Goal: Task Accomplishment & Management: Complete application form

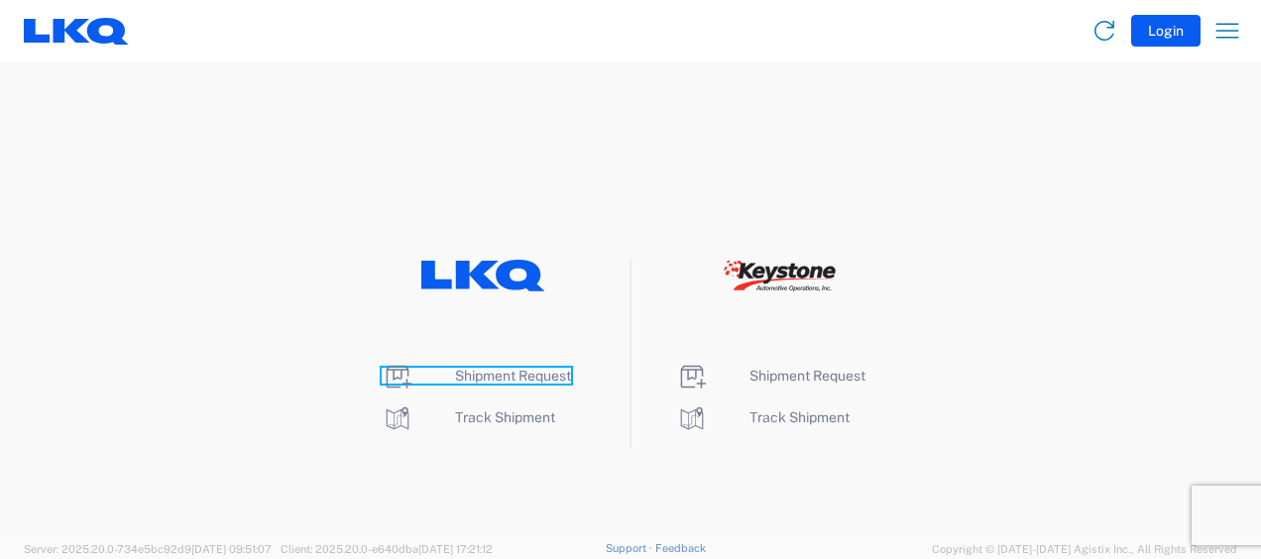
click at [502, 373] on span "Shipment Request" at bounding box center [513, 376] width 116 height 16
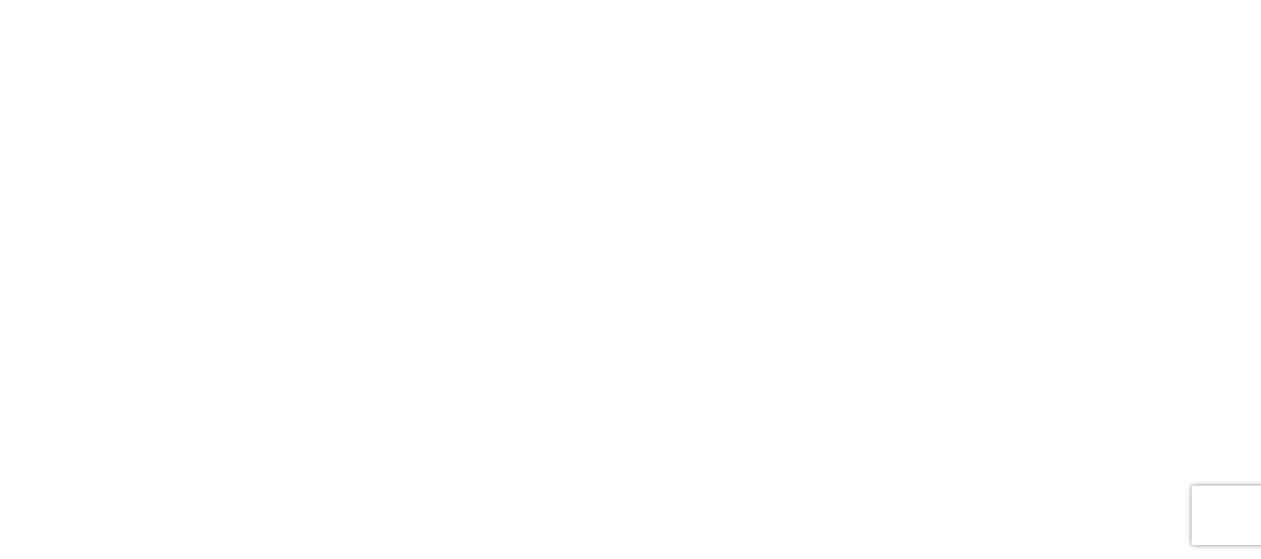
select select "FULL"
select select "LBS"
select select "IN"
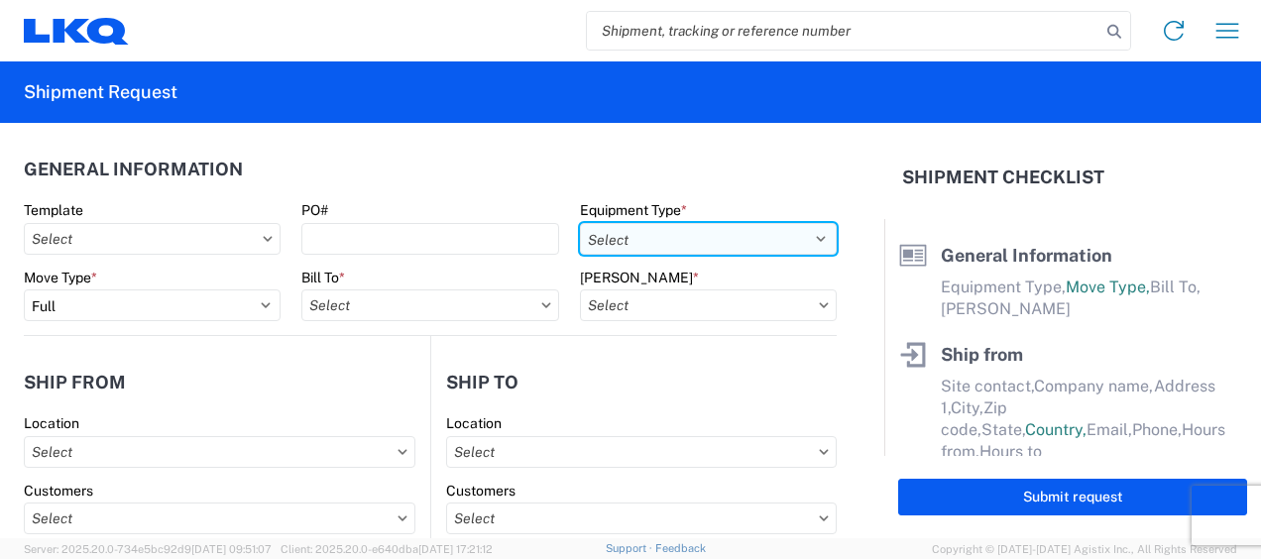
click at [767, 232] on select "Select 53’ Dry Van Flatbed Dropdeck (van) Lowboy (flatbed) Rail" at bounding box center [708, 239] width 257 height 32
select select "STDV"
click at [580, 223] on select "Select 53’ Dry Van Flatbed Dropdeck (van) Lowboy (flatbed) Rail" at bounding box center [708, 239] width 257 height 32
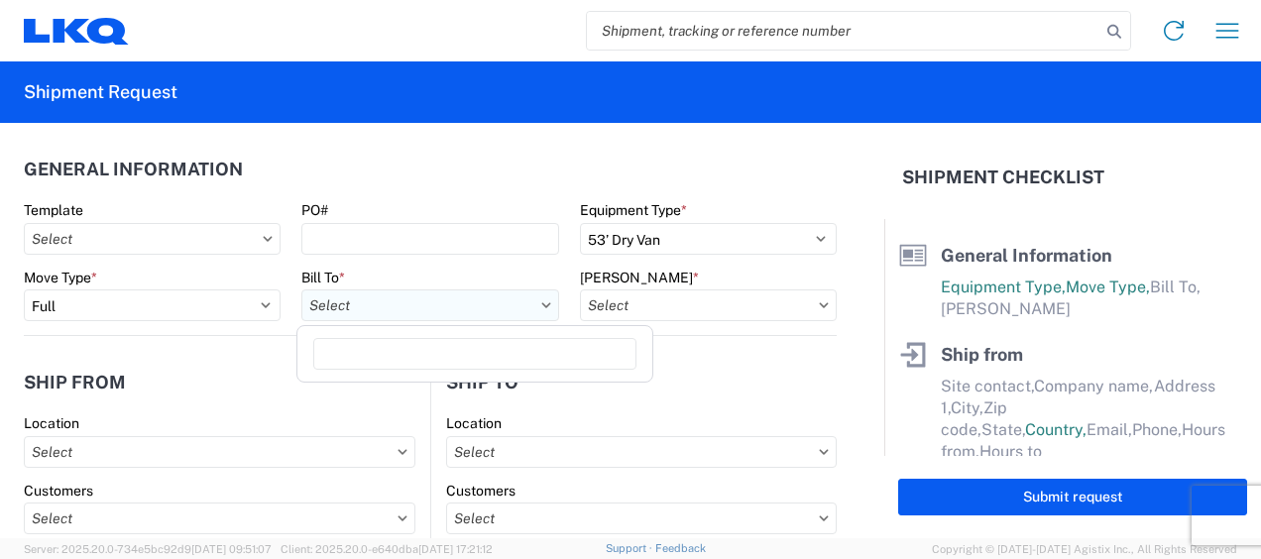
click at [433, 303] on input "text" at bounding box center [429, 305] width 257 height 32
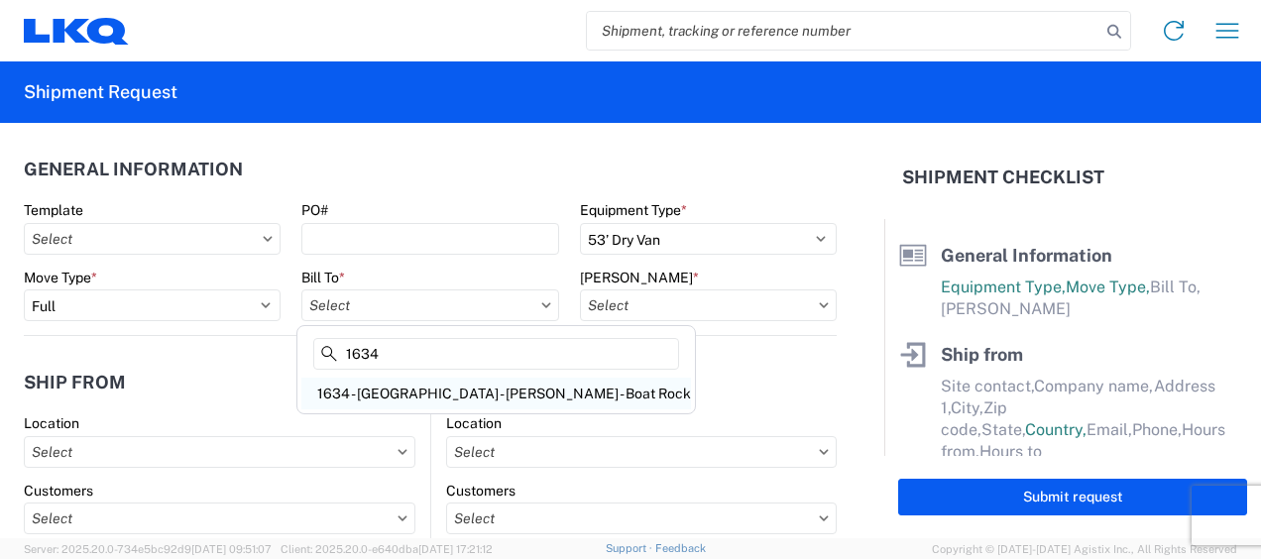
type input "1634"
click at [426, 399] on div "1634 - Atlanta - Knopf - Boat Rock" at bounding box center [496, 394] width 390 height 32
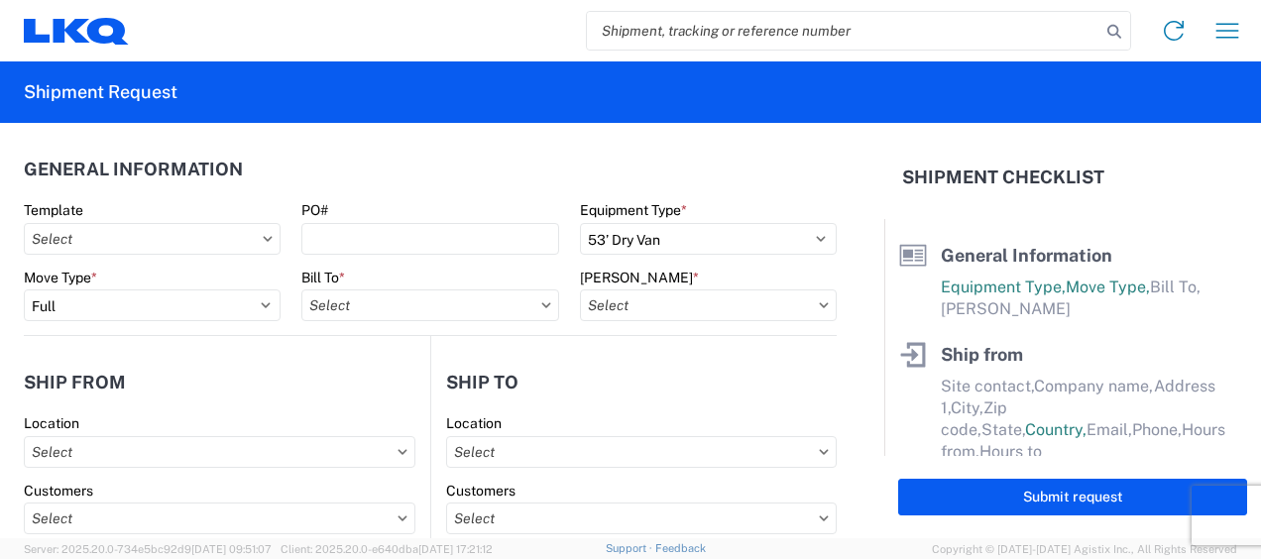
type input "1634 - Atlanta - Knopf - Boat Rock"
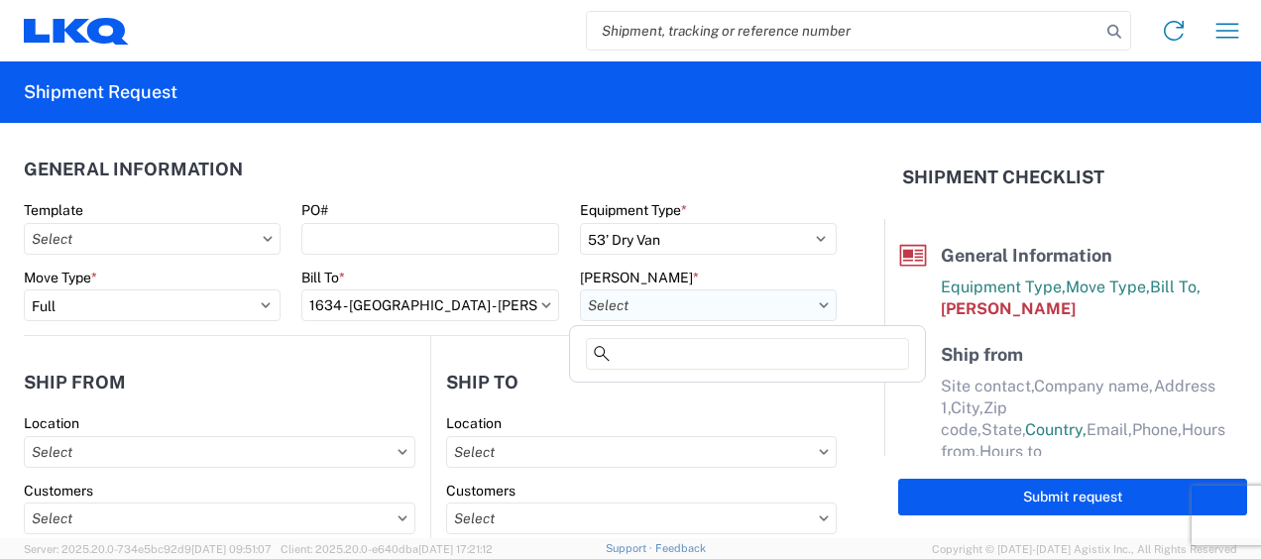
click at [747, 305] on input "text" at bounding box center [708, 305] width 257 height 32
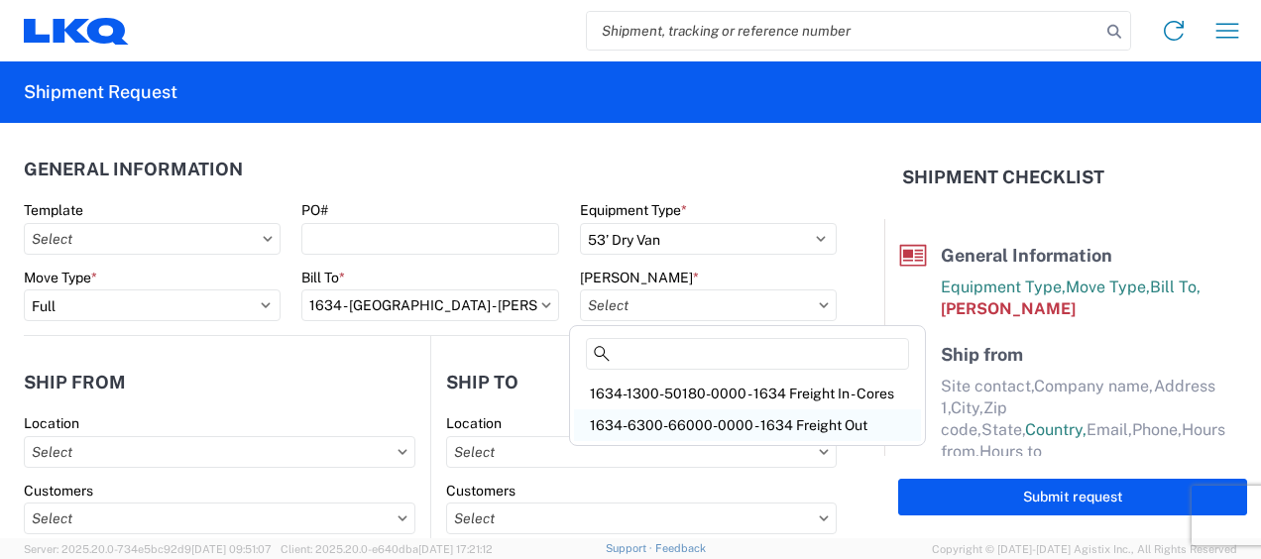
click at [755, 422] on div "1634-6300-66000-0000 - 1634 Freight Out" at bounding box center [747, 425] width 347 height 32
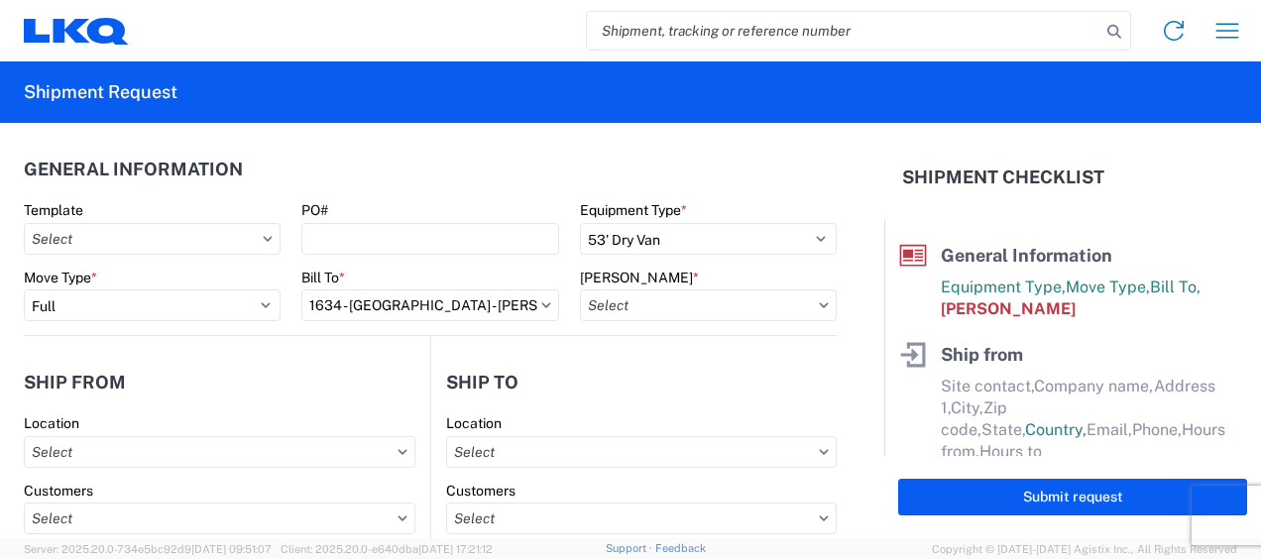
type input "1634-6300-66000-0000 - 1634 Freight Out"
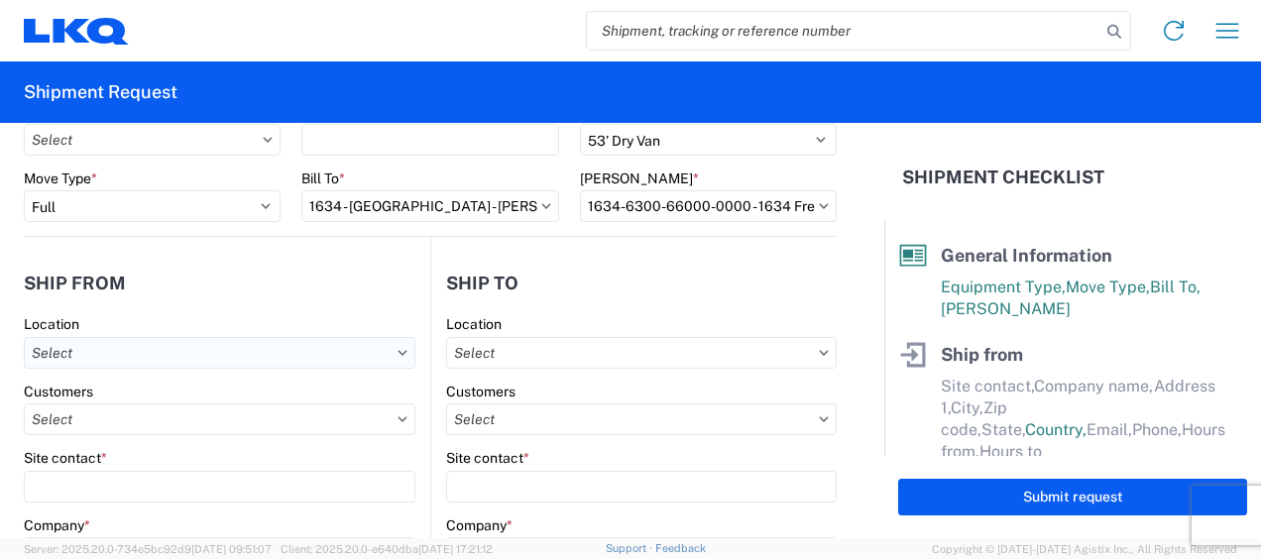
click at [130, 347] on input "text" at bounding box center [220, 353] width 392 height 32
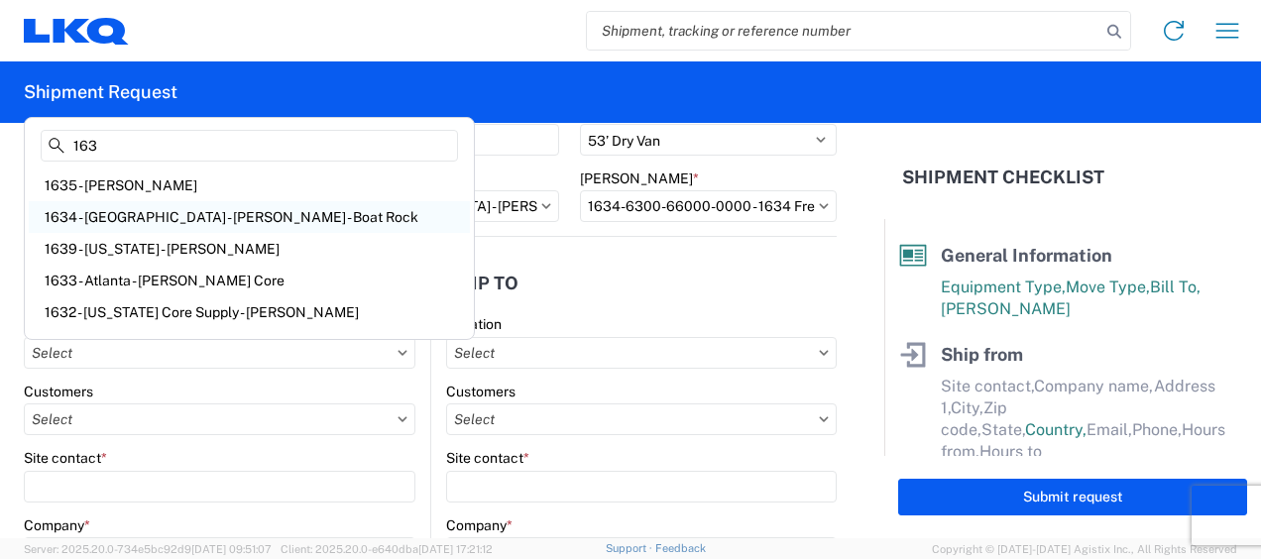
type input "163"
click at [157, 213] on div "1634 - Atlanta - Knopf - Boat Rock" at bounding box center [249, 217] width 441 height 32
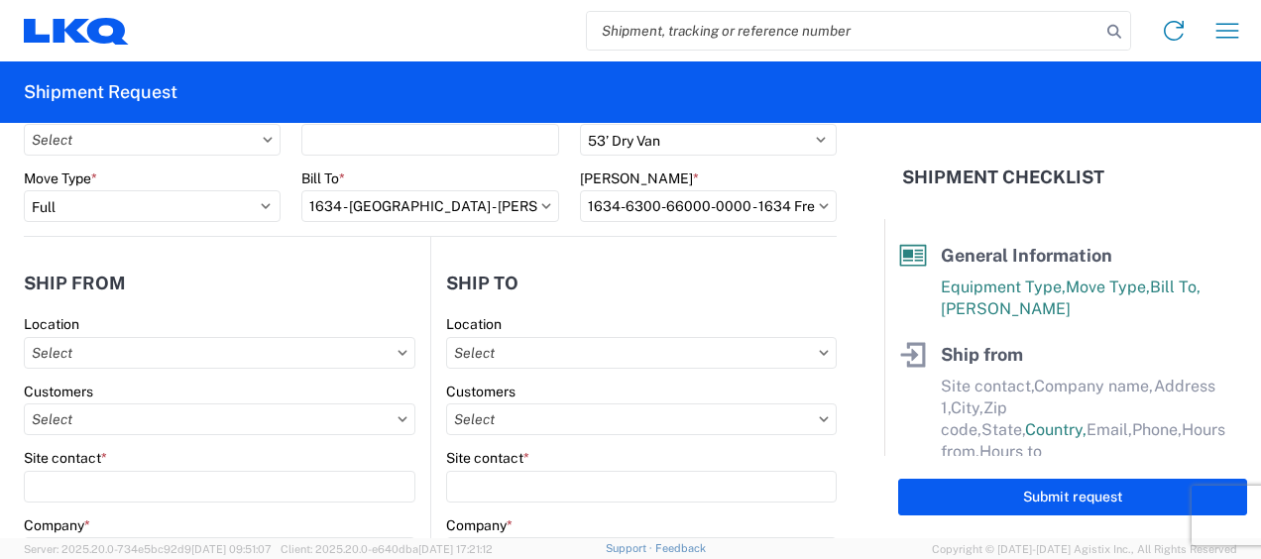
type input "1634 - Atlanta - Knopf - Boat Rock"
type input "LKQ Corporation"
type input "6320 Boat Rock Blvd SW"
type input "Atlanta"
type input "30336"
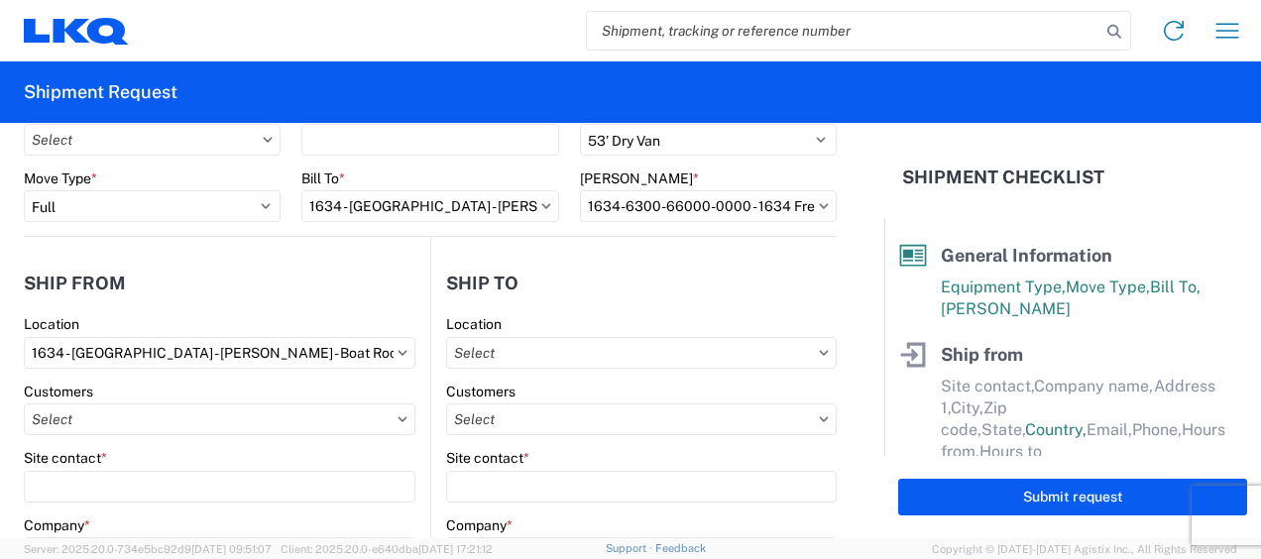
select select "GA"
select select "US"
type input "678-399-8501"
type input "00:00"
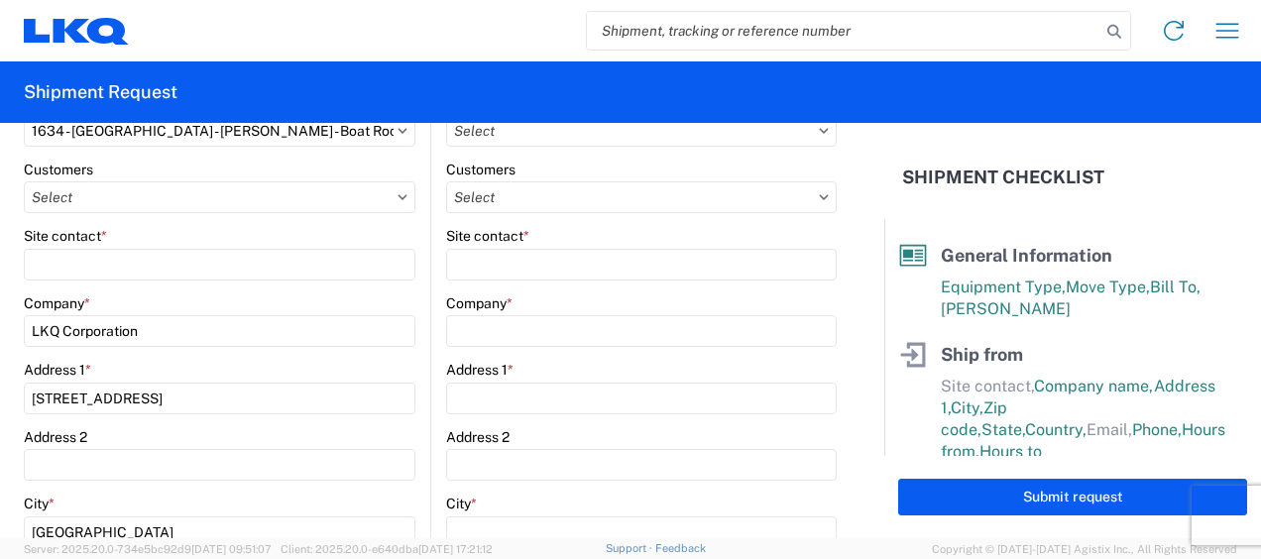
scroll to position [297, 0]
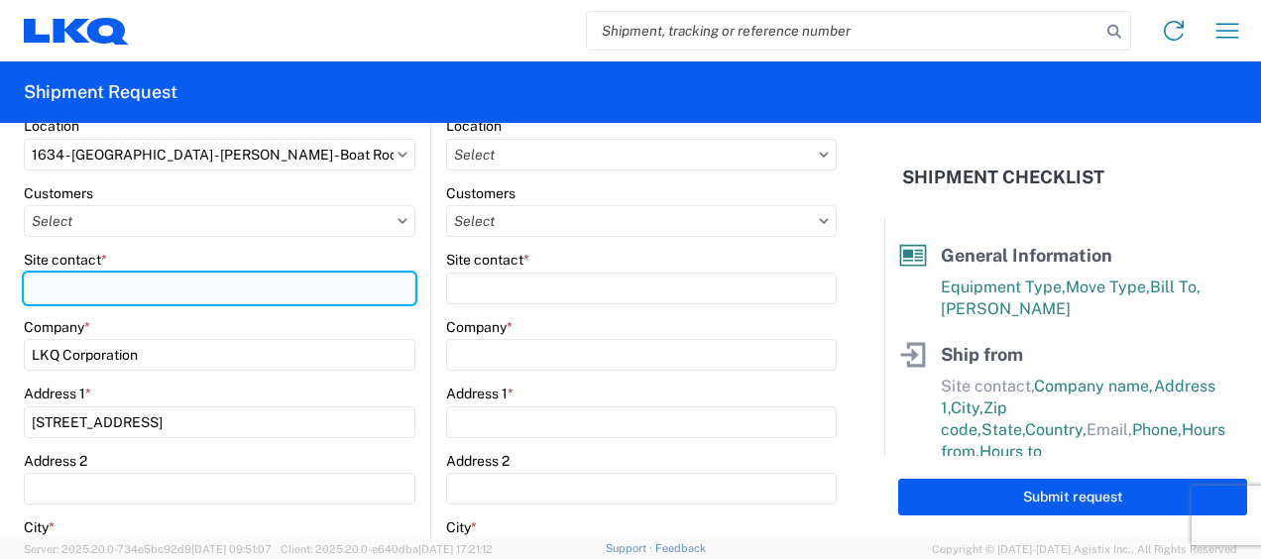
click at [220, 286] on input "Site contact *" at bounding box center [220, 289] width 392 height 32
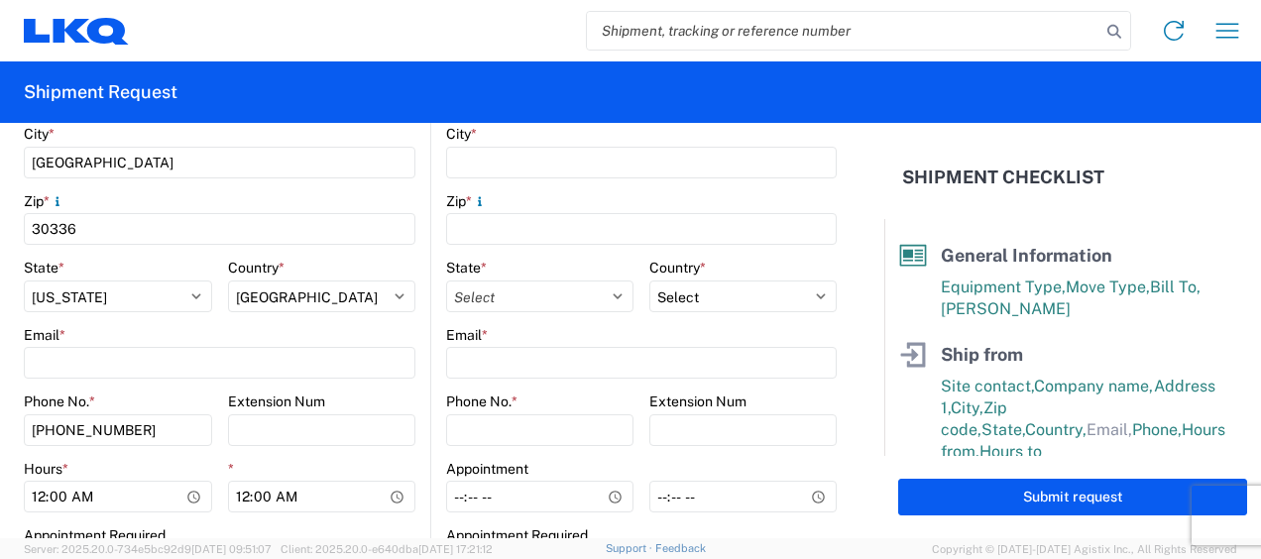
scroll to position [694, 0]
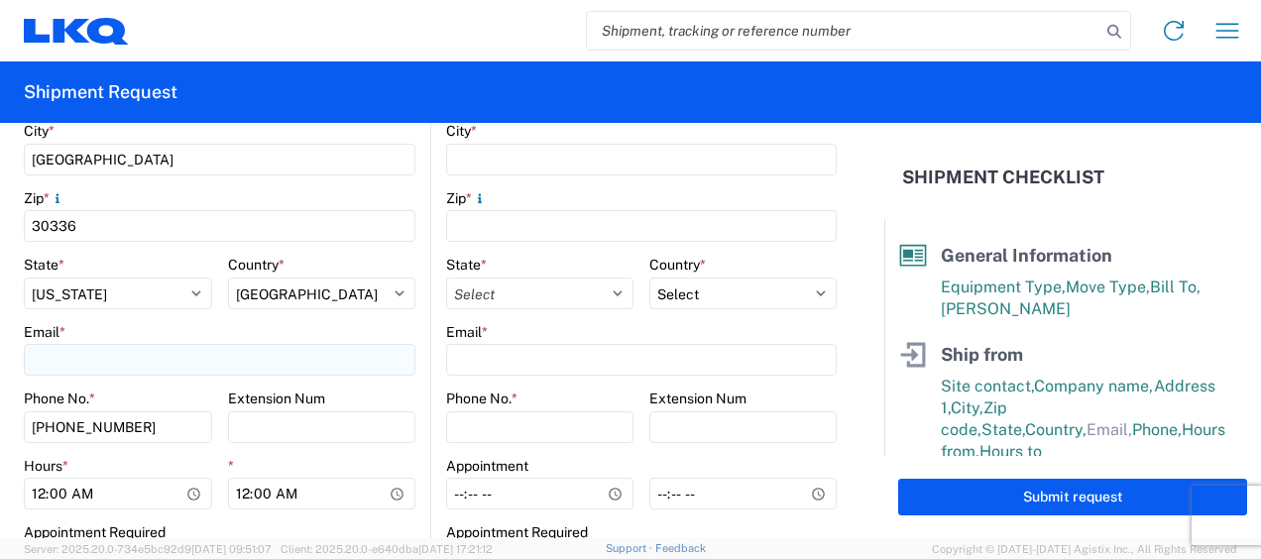
type input "jason v"
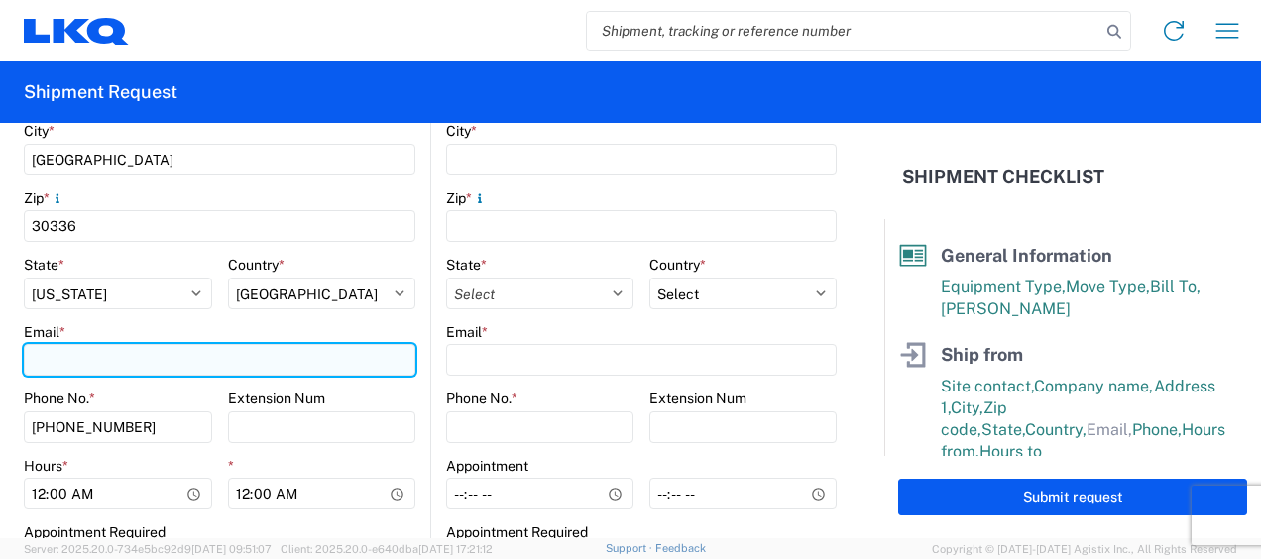
click at [159, 356] on input "Email *" at bounding box center [220, 360] width 392 height 32
type input "mjvoyles@lkqcorp.com"
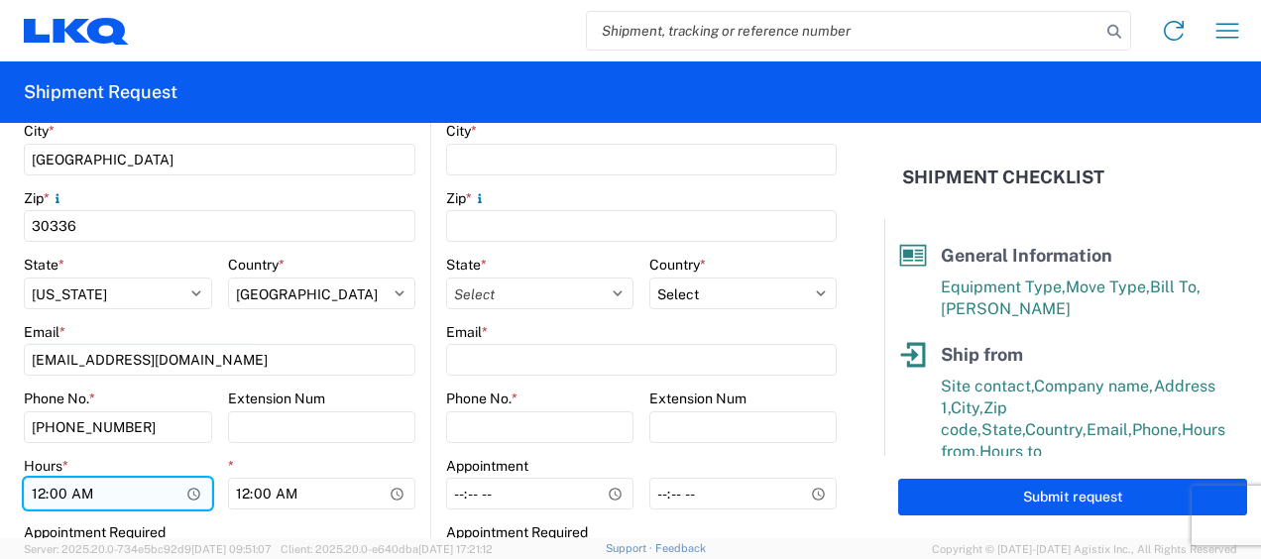
click at [36, 496] on input "00:00" at bounding box center [118, 494] width 188 height 32
type input "07:00"
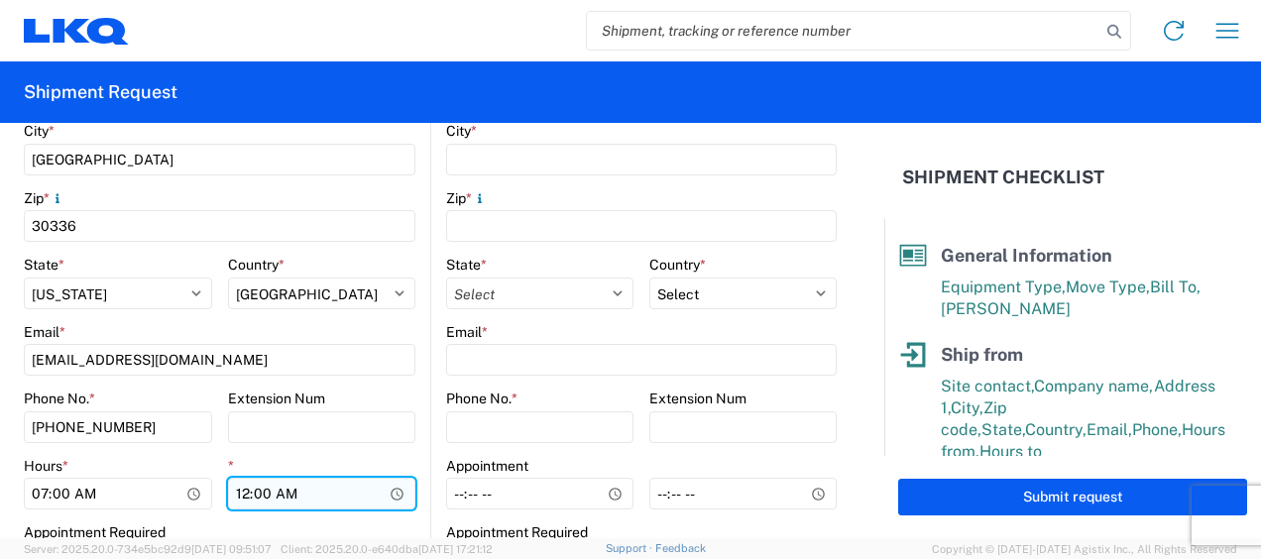
click at [239, 498] on input "00:00" at bounding box center [322, 494] width 188 height 32
type input "11:00"
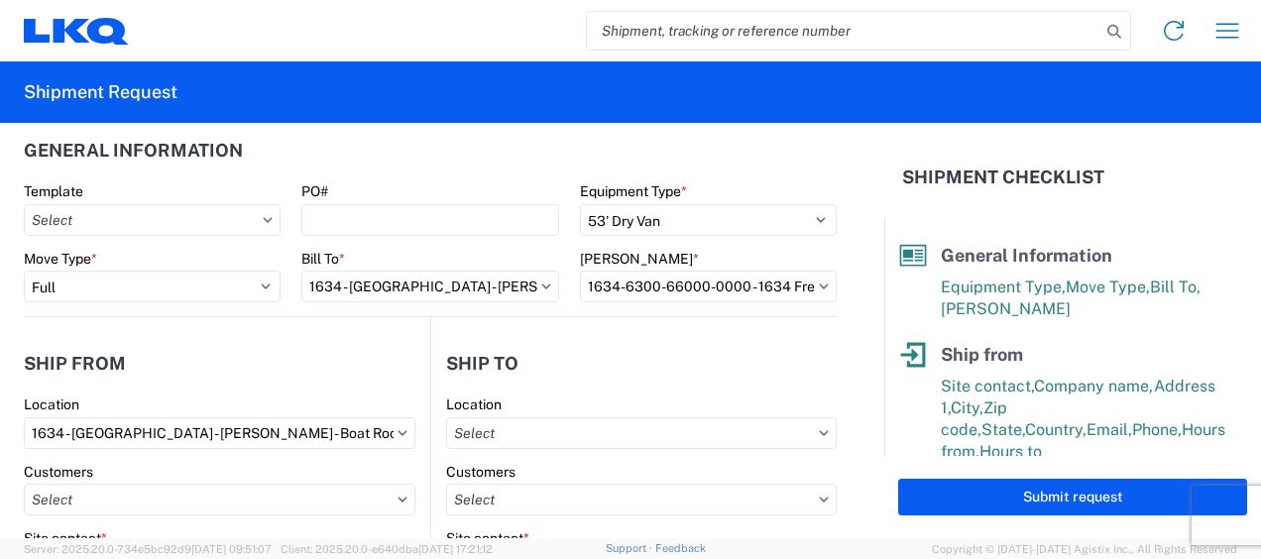
scroll to position [0, 0]
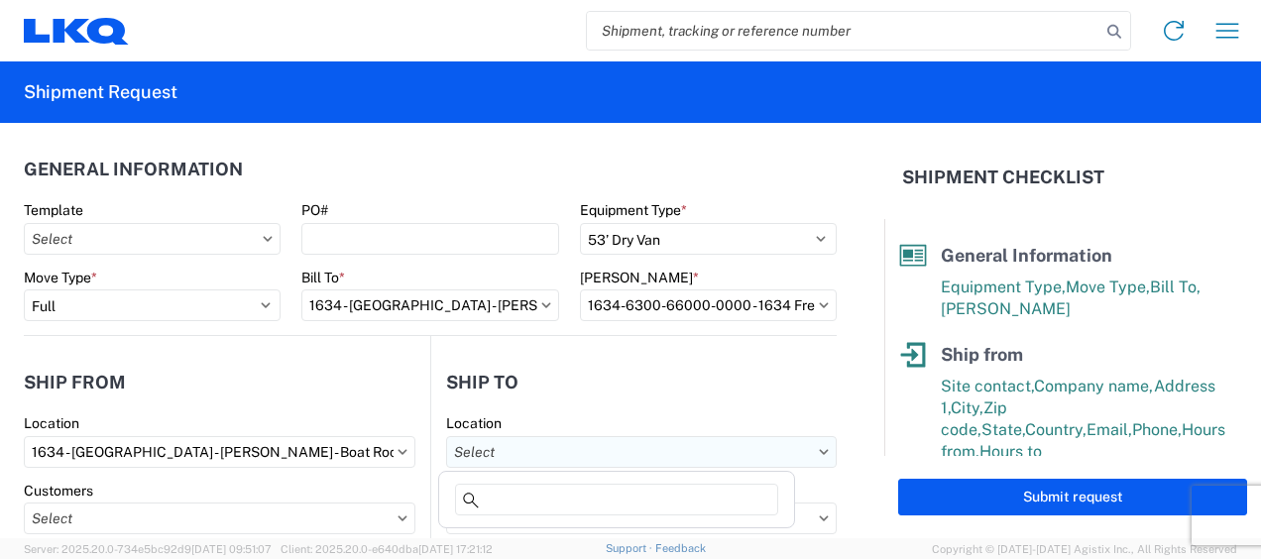
click at [774, 454] on input "text" at bounding box center [641, 452] width 391 height 32
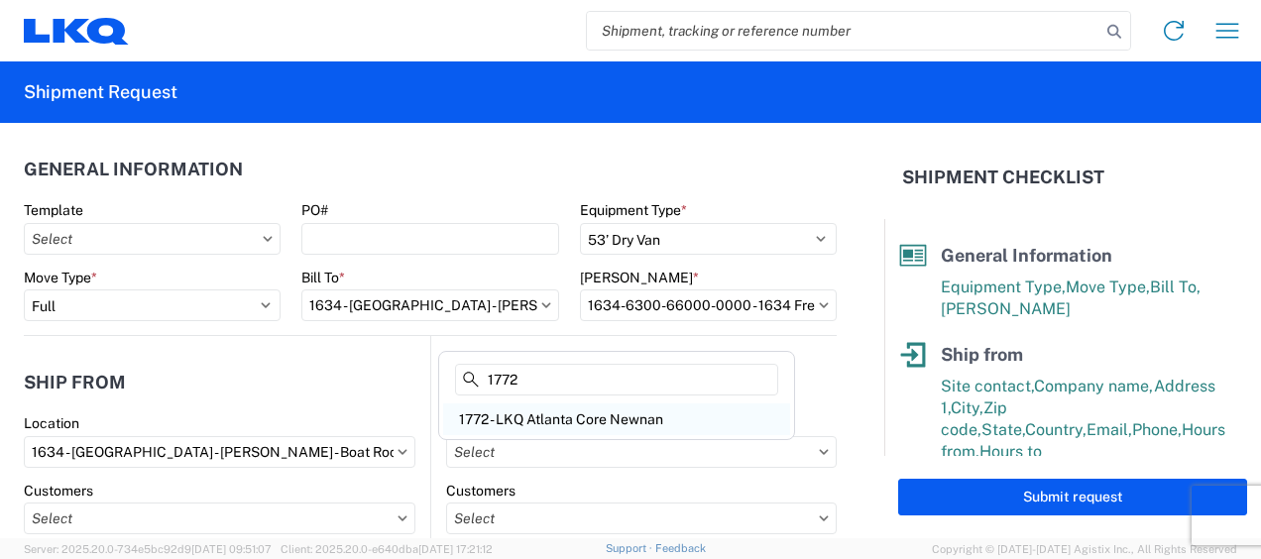
type input "1772"
click at [571, 414] on div "1772 - LKQ Atlanta Core Newnan" at bounding box center [616, 419] width 347 height 32
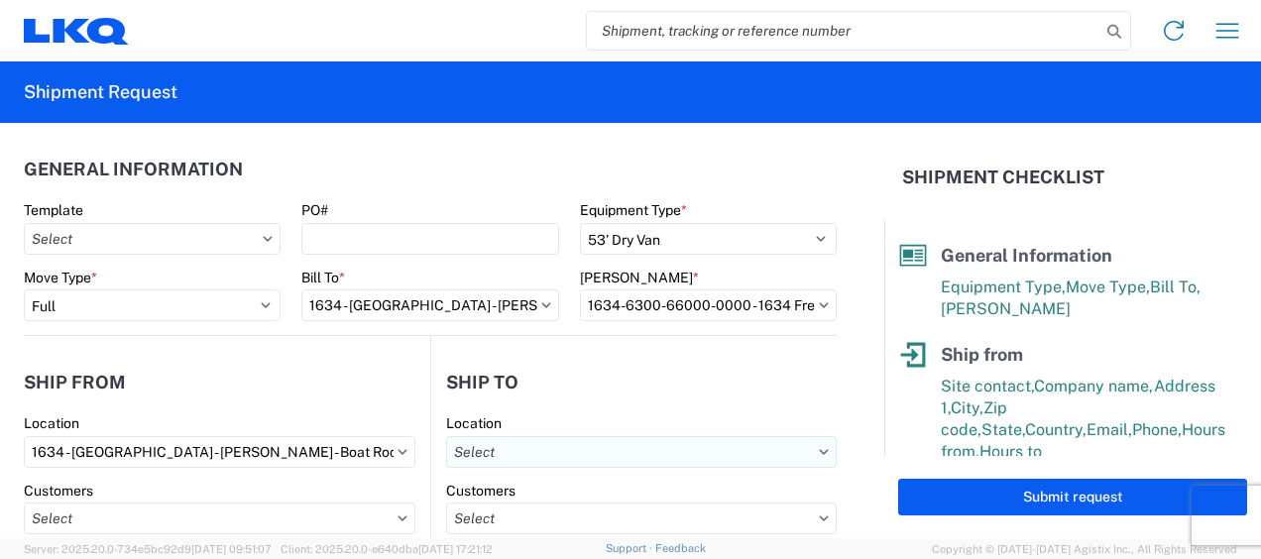
type input "1772 - LKQ Atlanta Core Newnan"
type input "LKQ Corporation"
type input "32 Dart Rd"
type input "Newnan"
type input "30265"
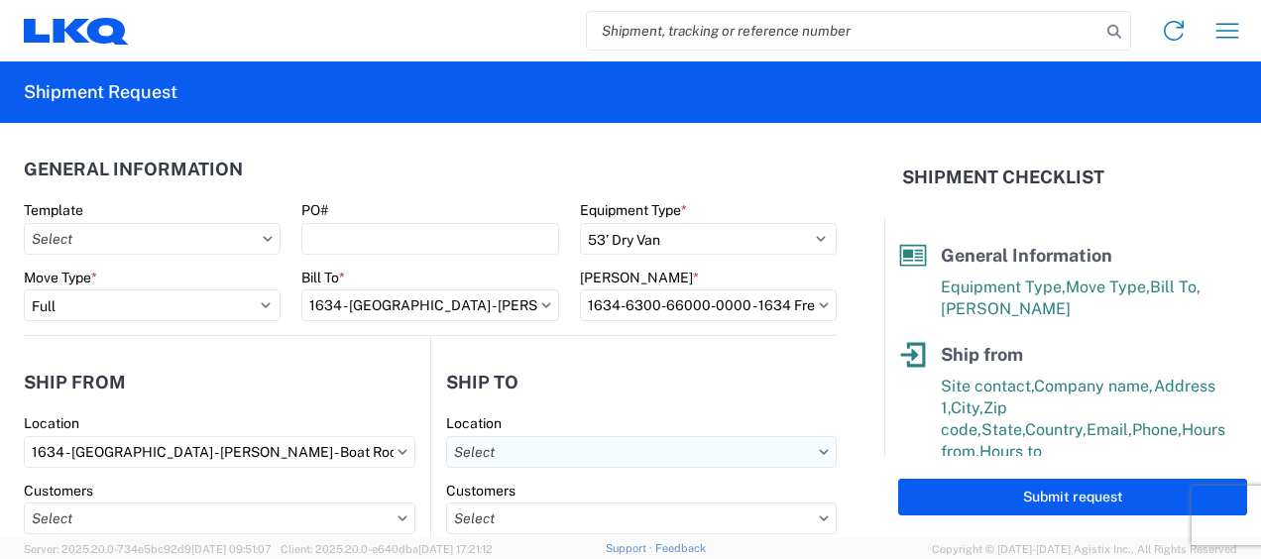
select select "US"
type input "678-854-9960"
type input "06:00"
type input "14:30"
select select
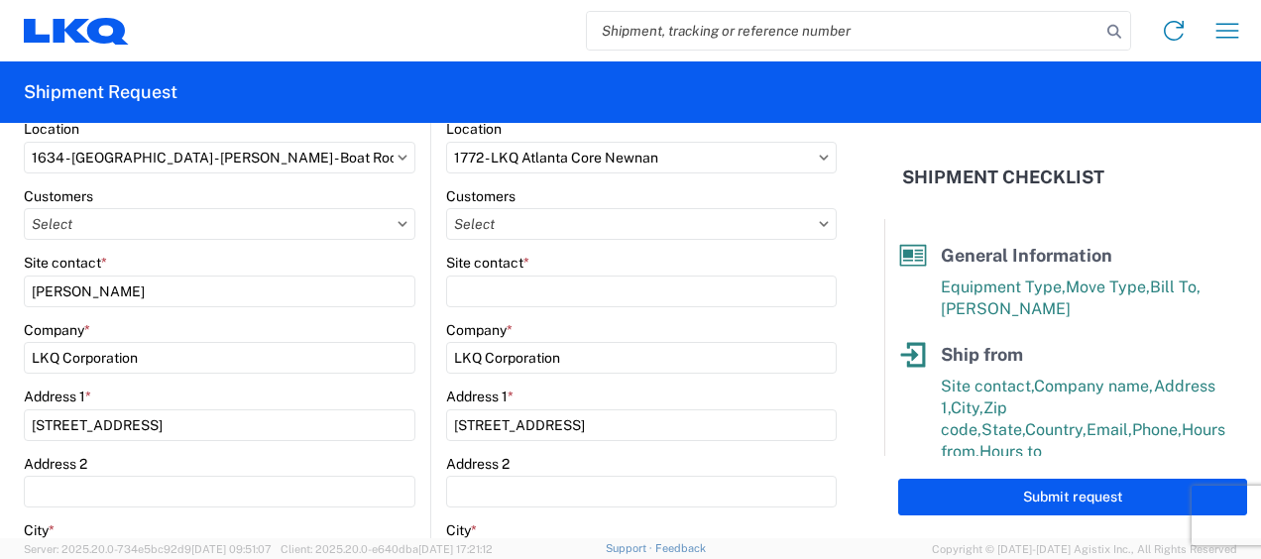
scroll to position [297, 0]
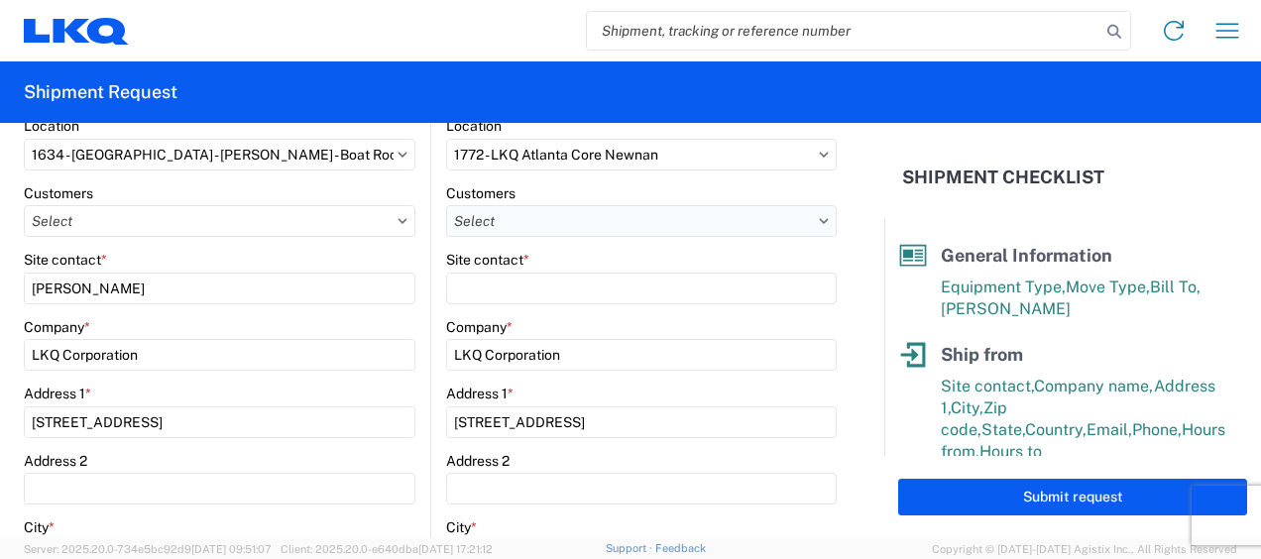
click at [545, 219] on input "text" at bounding box center [641, 221] width 391 height 32
click at [803, 278] on input "Site contact *" at bounding box center [641, 289] width 391 height 32
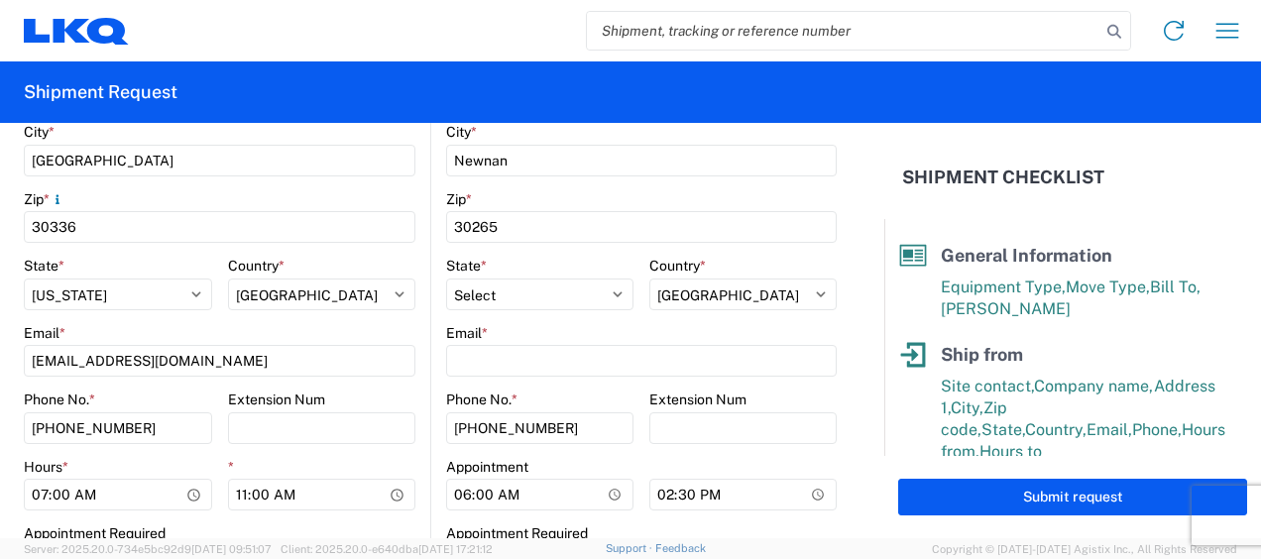
scroll to position [694, 0]
type input "brian schmidt"
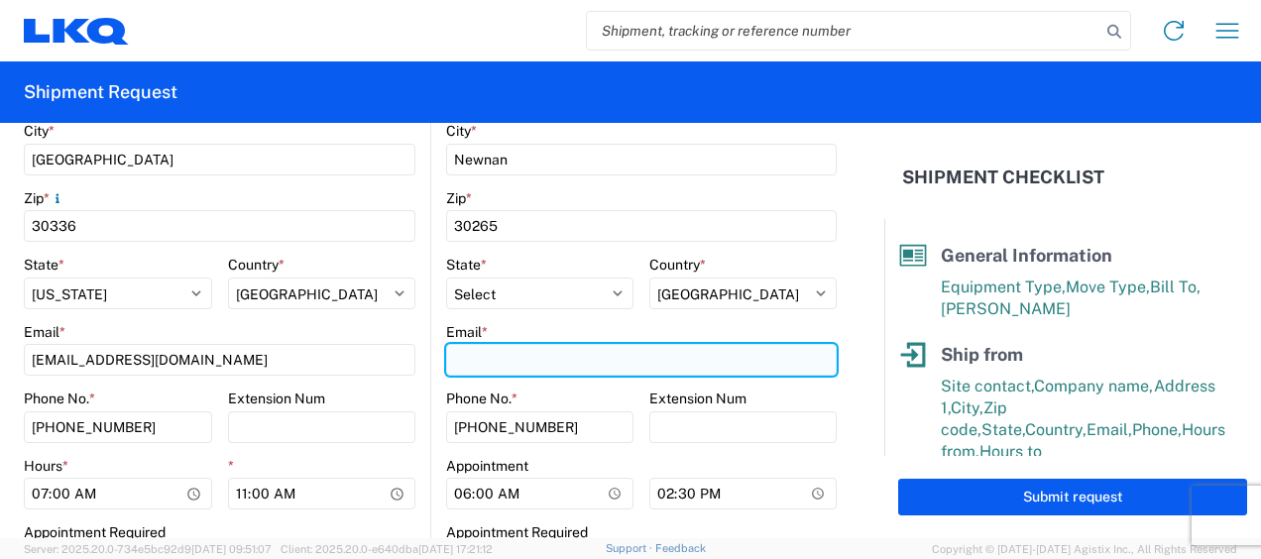
click at [478, 357] on input "Email *" at bounding box center [641, 360] width 391 height 32
type input "jbschmidt@lkqcorp.com"
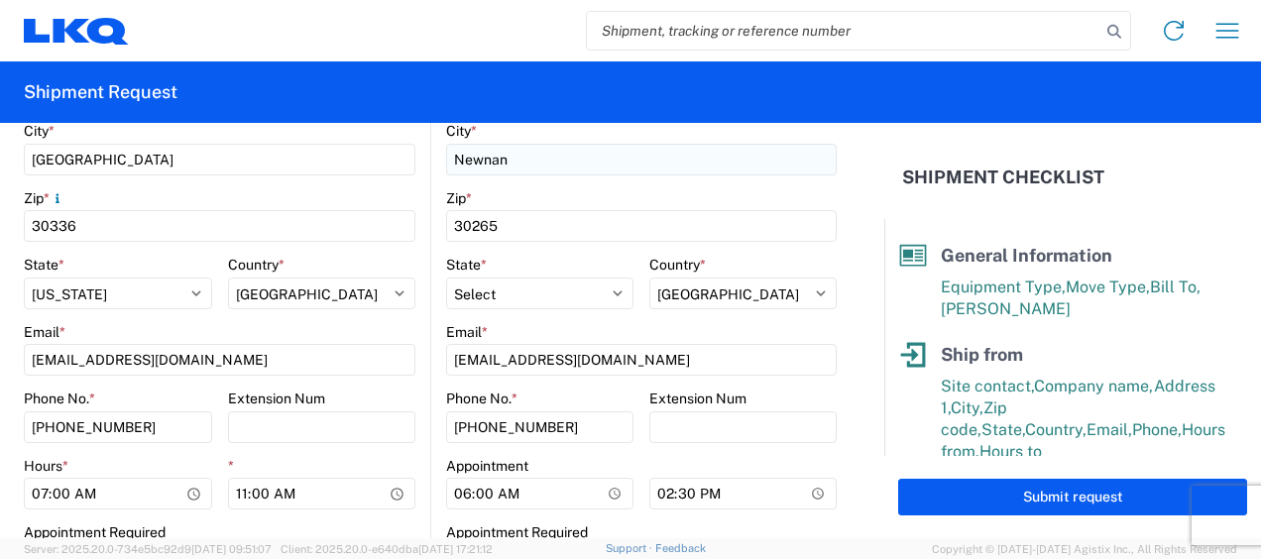
type input "jason v"
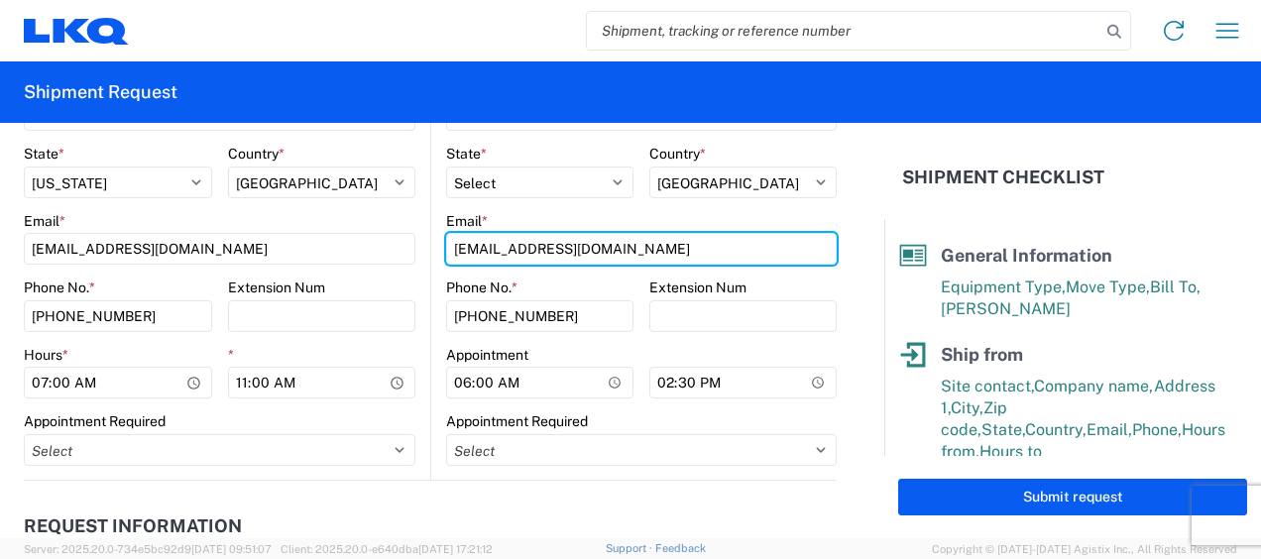
scroll to position [991, 0]
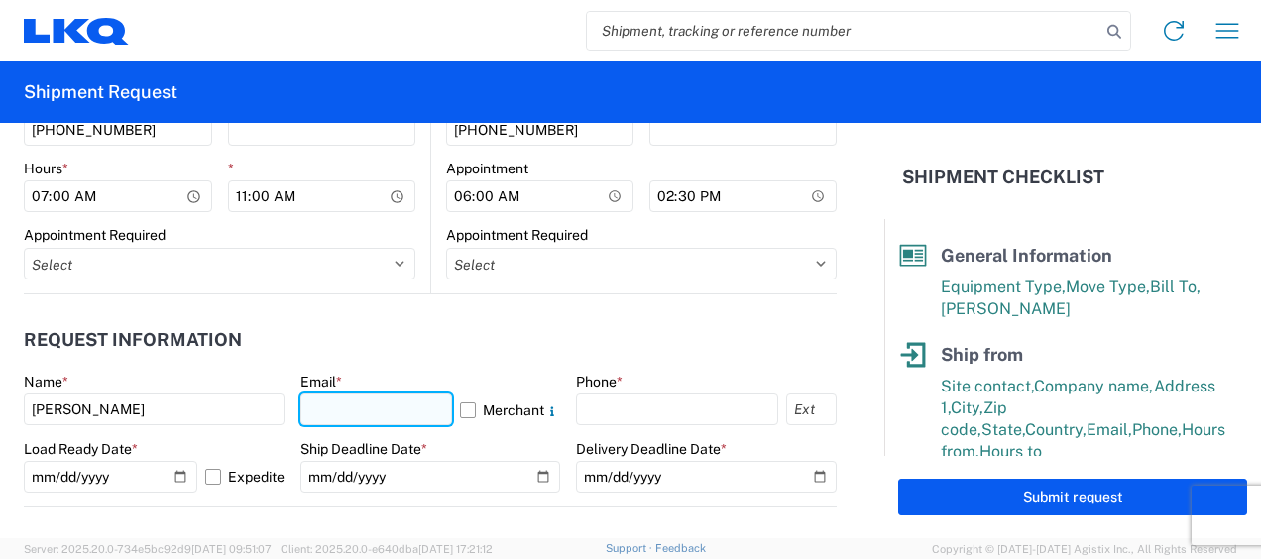
click at [389, 408] on input "text" at bounding box center [376, 410] width 153 height 32
type input "mjvoyles@lkqcorp.com"
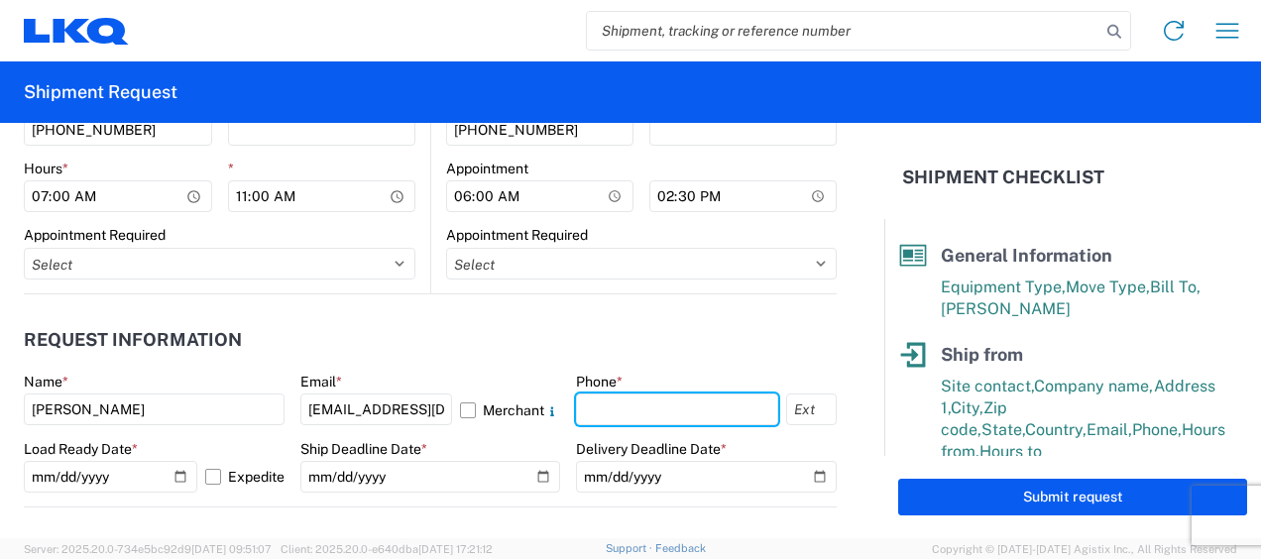
type input "6783998501"
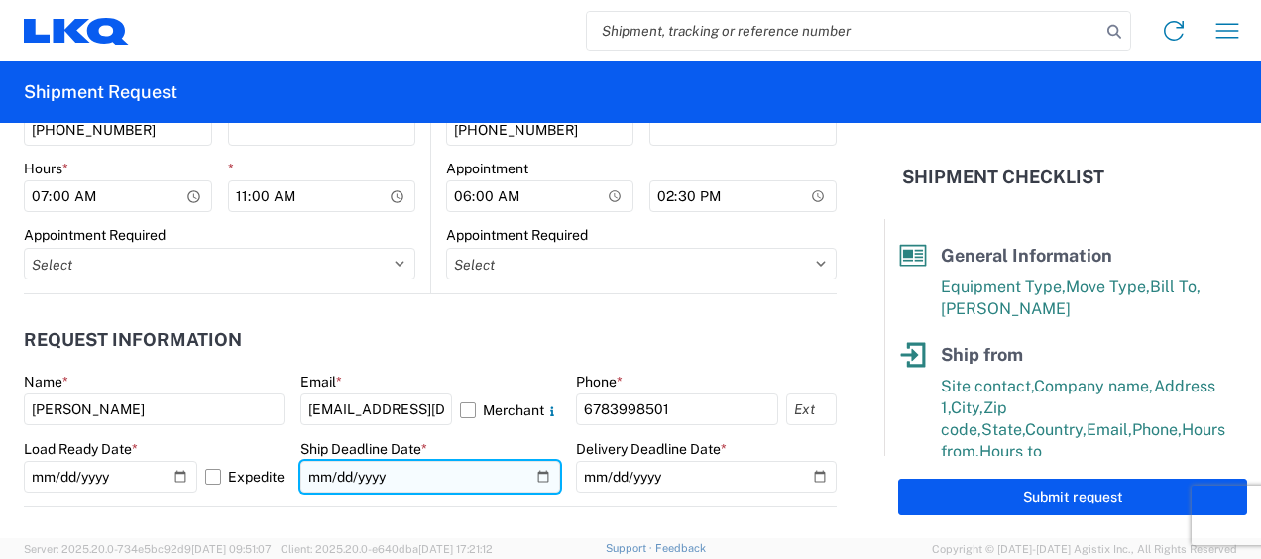
click at [315, 476] on input "date" at bounding box center [430, 477] width 261 height 32
type input "2025-10-13"
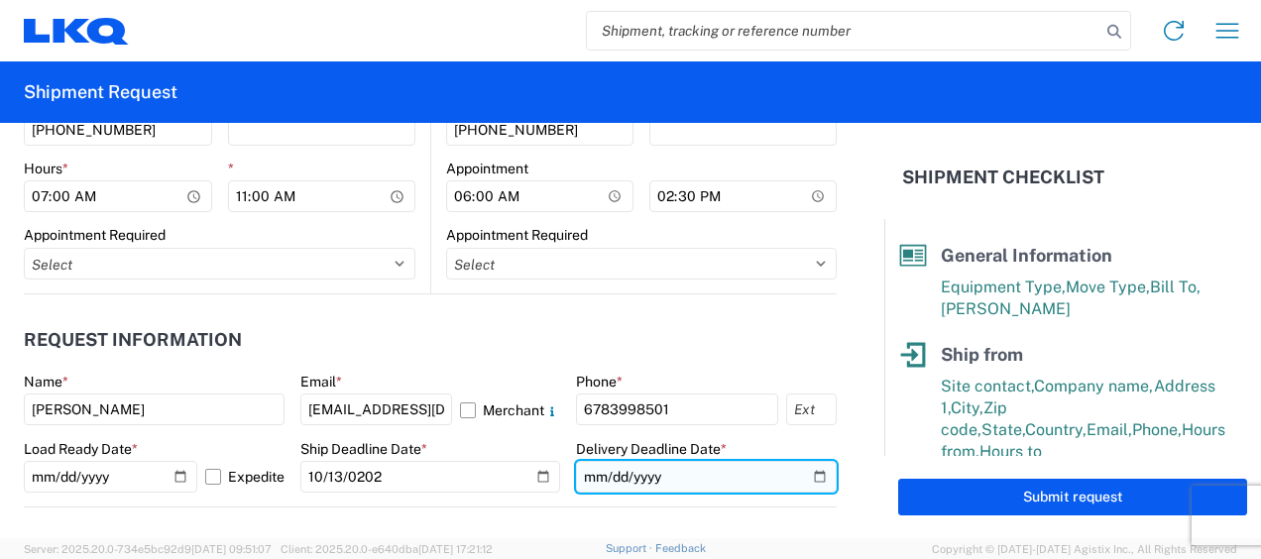
click at [594, 469] on input "date" at bounding box center [706, 477] width 261 height 32
type input "2025-10-13"
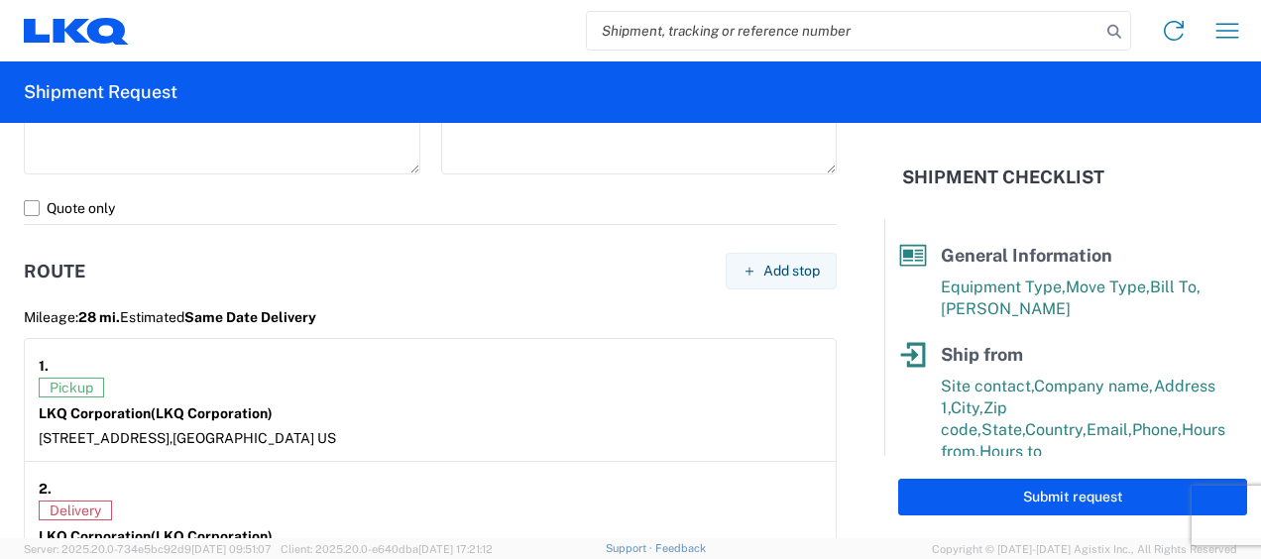
scroll to position [1784, 0]
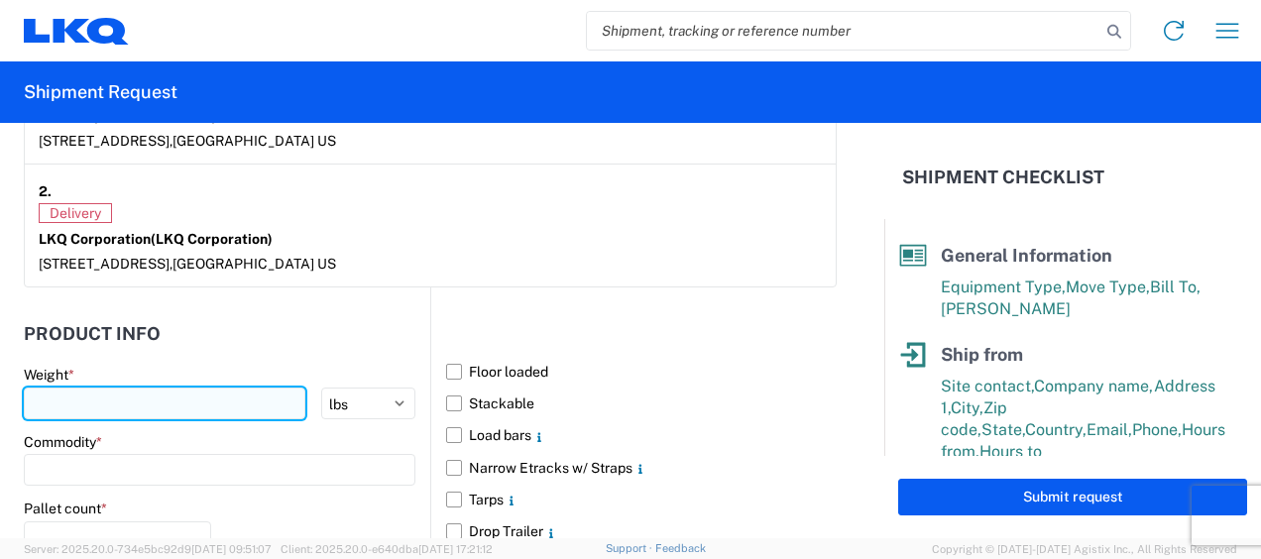
click at [176, 388] on input "number" at bounding box center [165, 404] width 282 height 32
type input "36000"
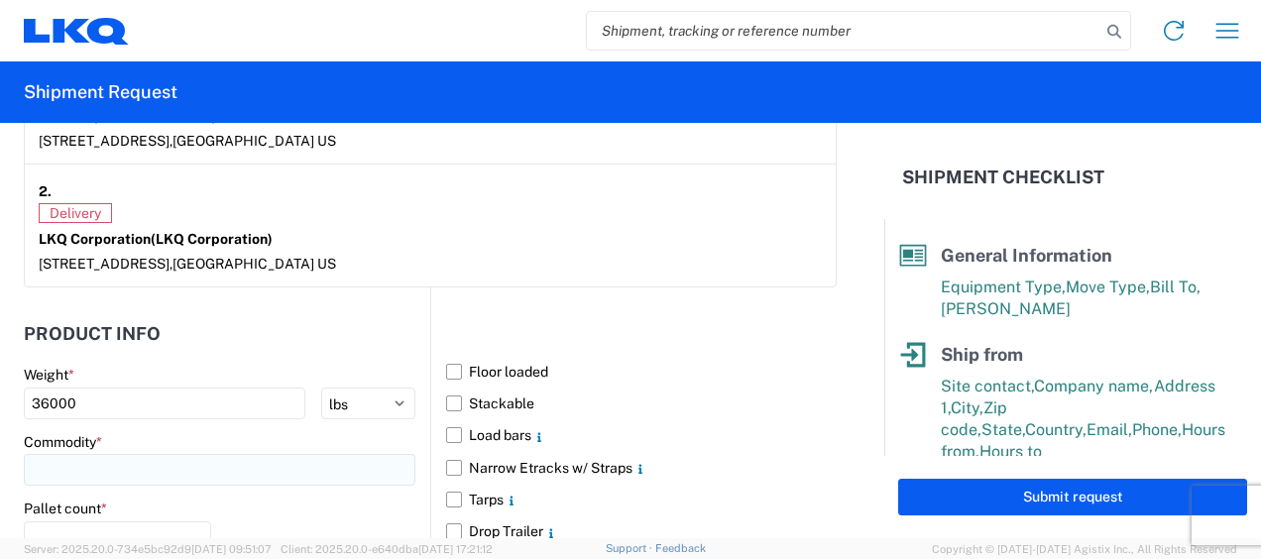
click at [272, 468] on input at bounding box center [220, 470] width 392 height 32
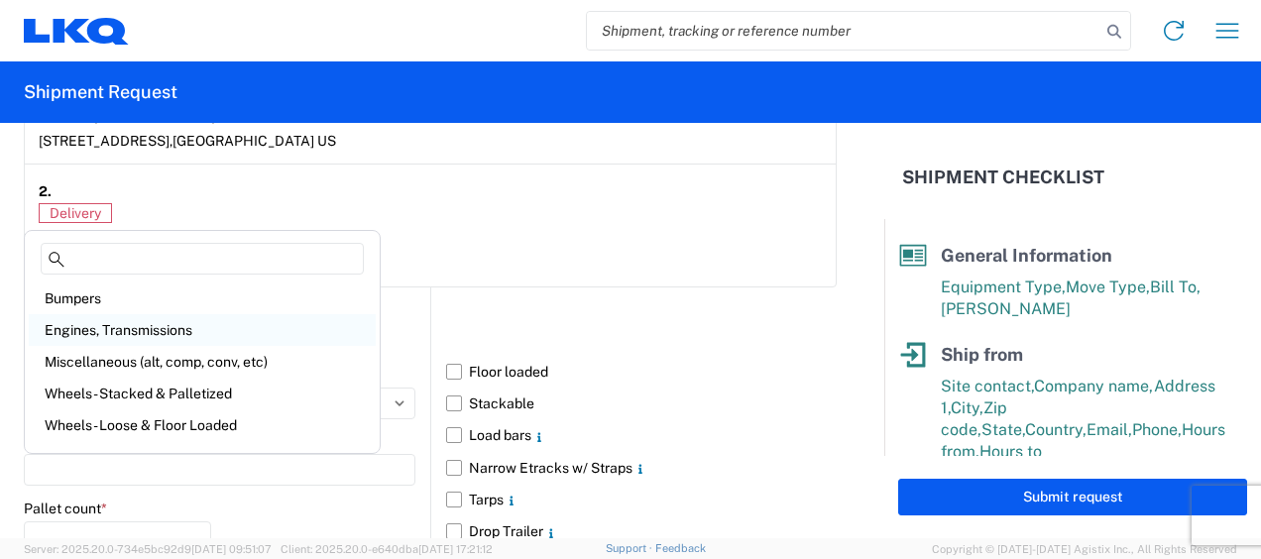
click at [129, 325] on div "Engines, Transmissions" at bounding box center [202, 330] width 347 height 32
type input "Engines, Transmissions"
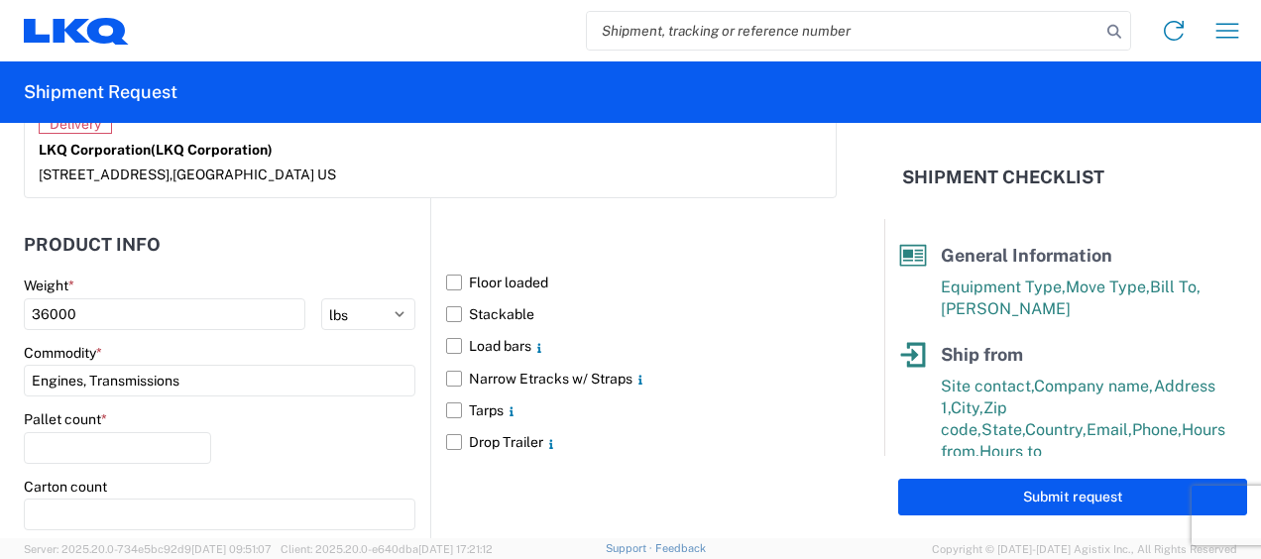
scroll to position [1983, 0]
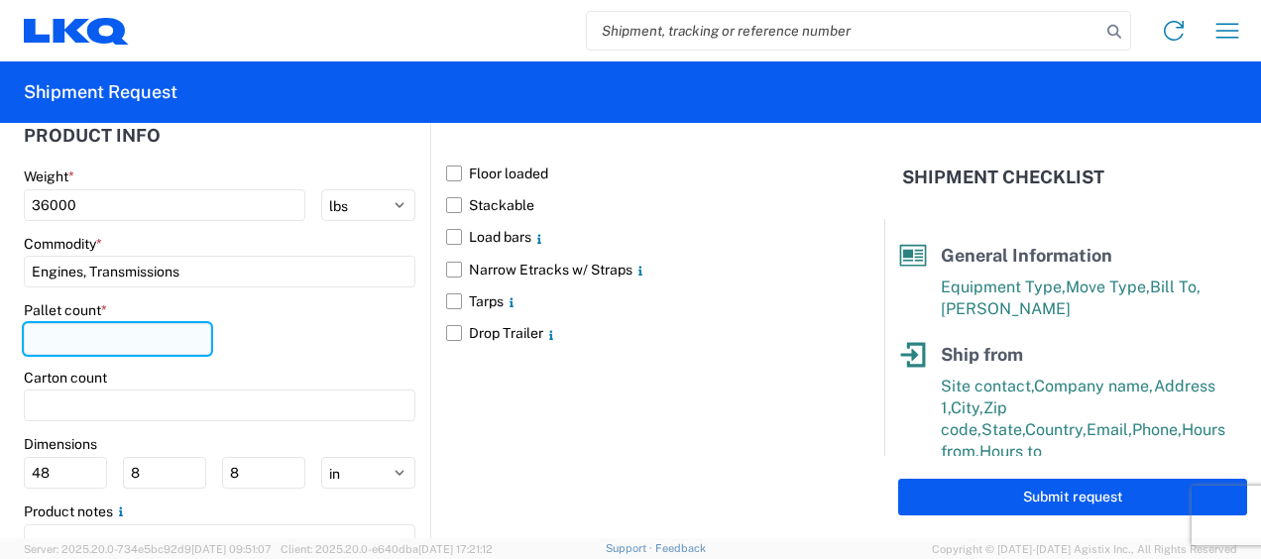
click at [153, 333] on input "number" at bounding box center [117, 339] width 187 height 32
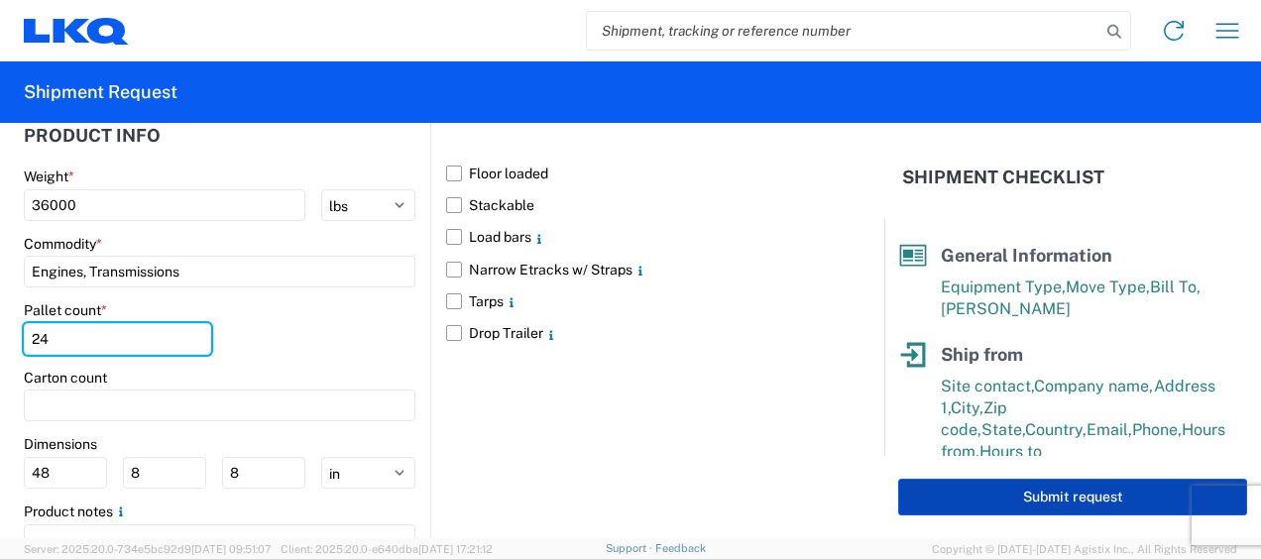
type input "24"
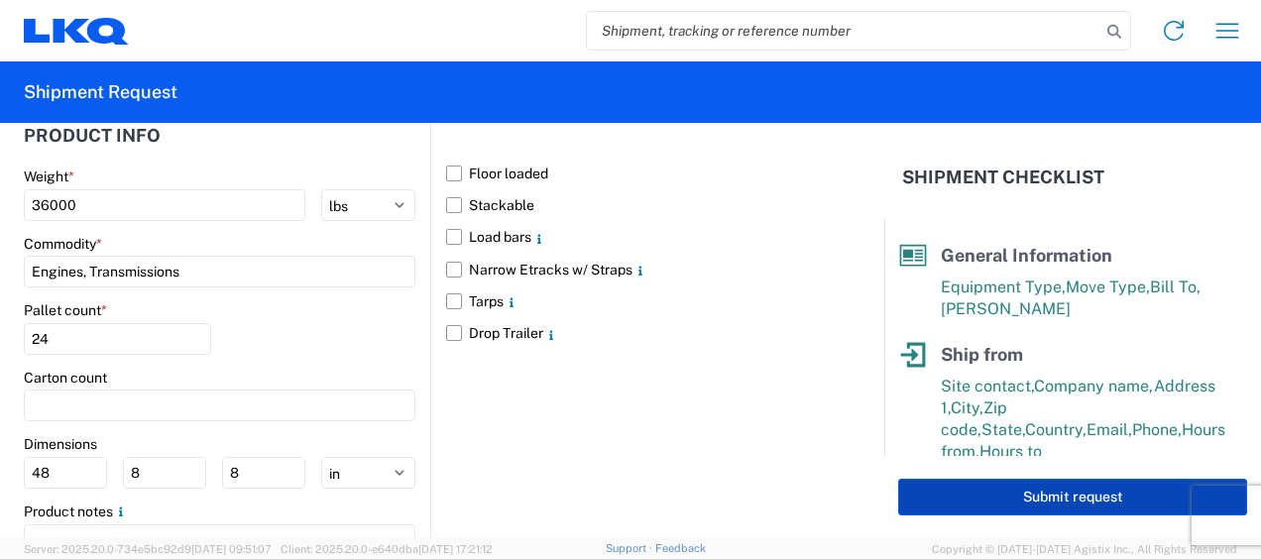
click at [1035, 503] on button "Submit request" at bounding box center [1072, 497] width 349 height 37
